Goal: Find specific page/section: Find specific page/section

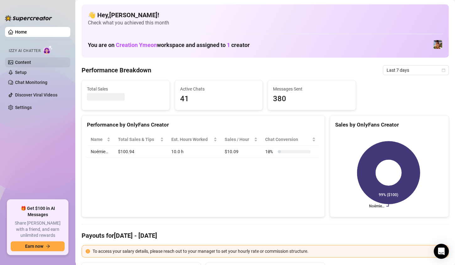
click at [28, 60] on link "Content" at bounding box center [23, 62] width 16 height 5
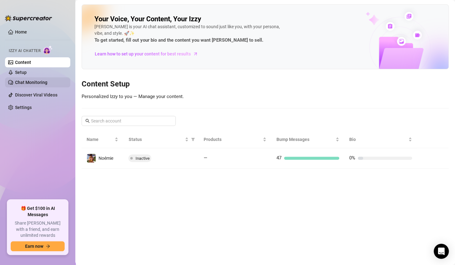
click at [35, 82] on link "Chat Monitoring" at bounding box center [31, 82] width 32 height 5
